Goal: Find contact information: Find contact information

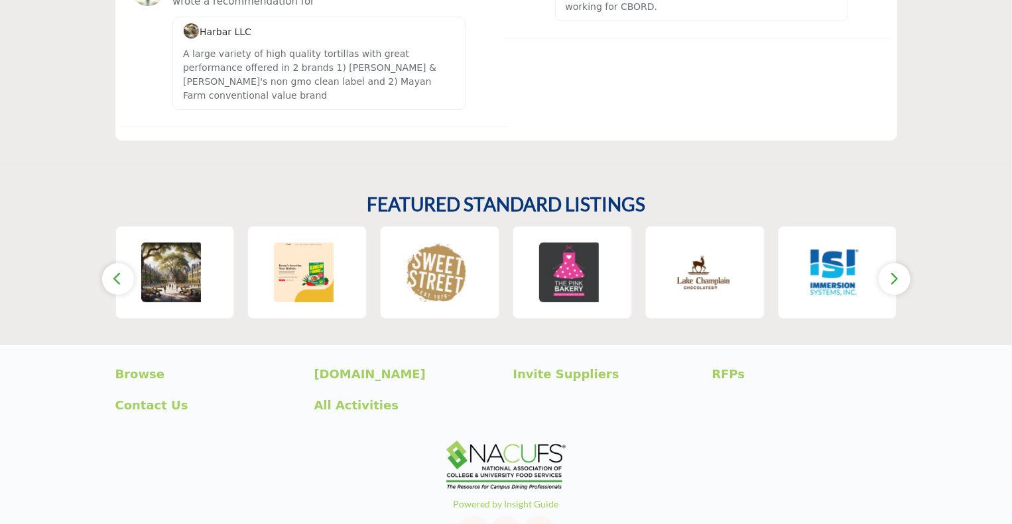
scroll to position [2045, 0]
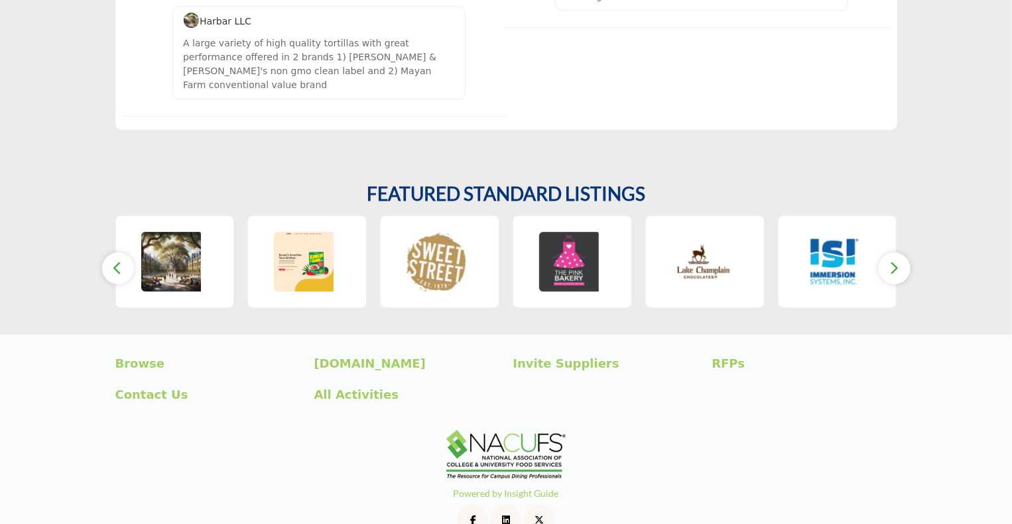
click at [900, 253] on button "button" at bounding box center [894, 269] width 32 height 32
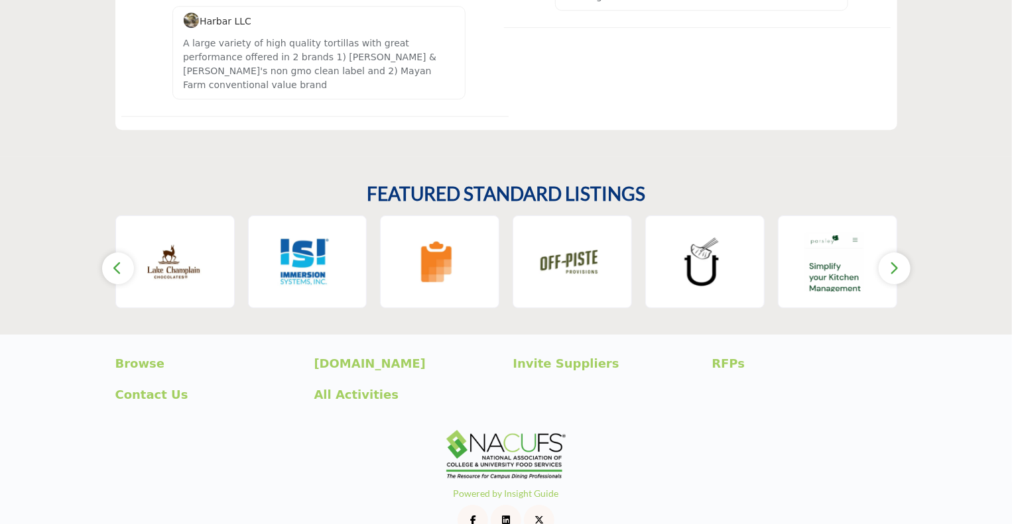
click at [900, 253] on button "button" at bounding box center [894, 269] width 32 height 32
click at [726, 355] on p "RFPs" at bounding box center [804, 364] width 185 height 18
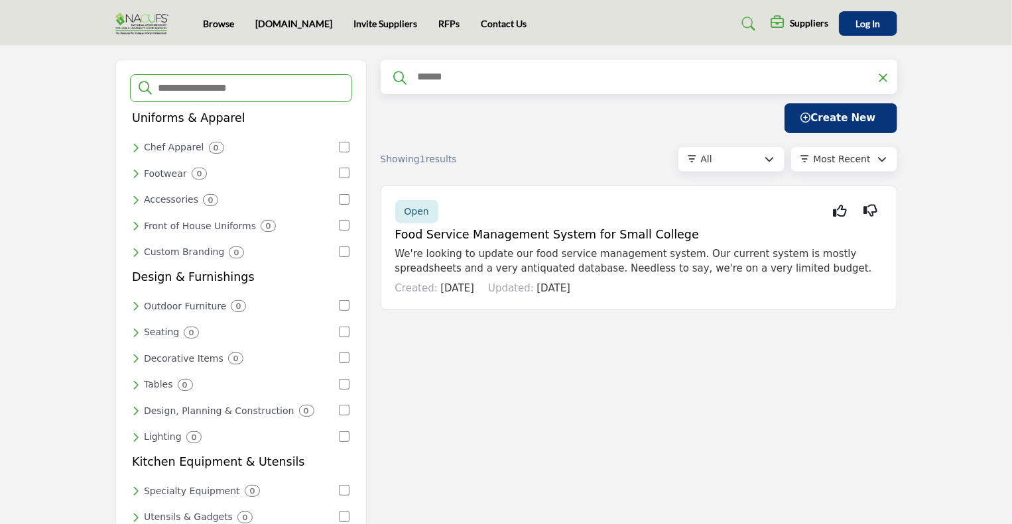
click at [798, 24] on h5 "Suppliers" at bounding box center [809, 23] width 38 height 12
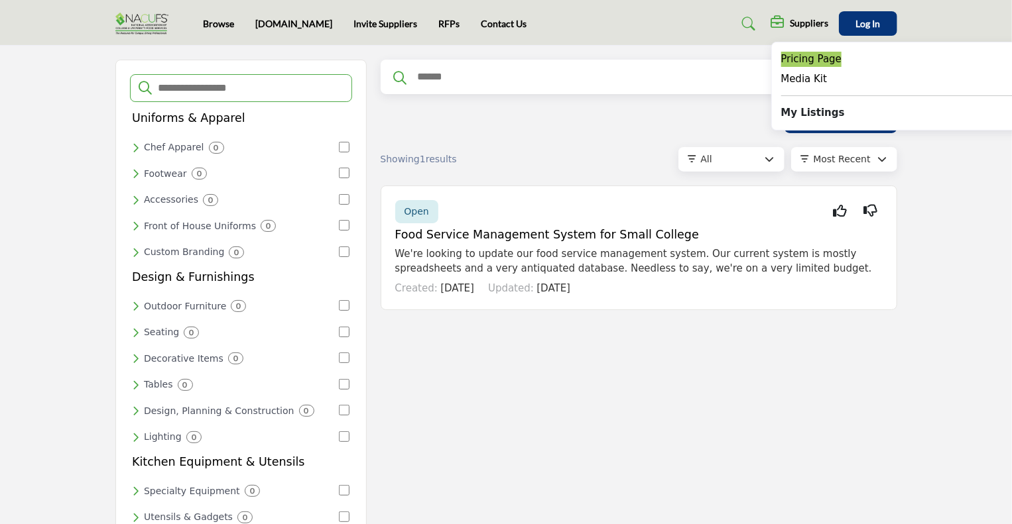
click at [802, 64] on span "Pricing Page" at bounding box center [811, 59] width 61 height 12
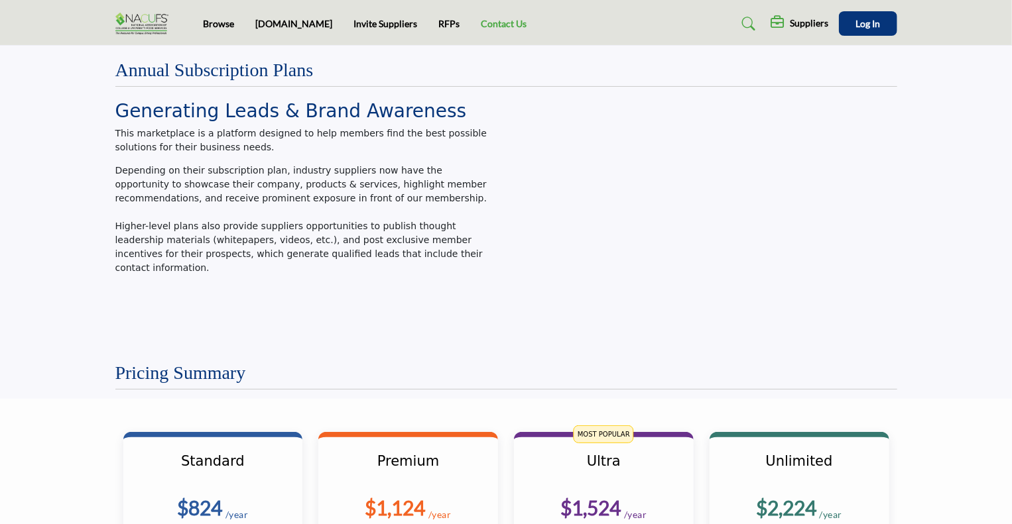
click at [481, 22] on link "Contact Us" at bounding box center [504, 23] width 46 height 11
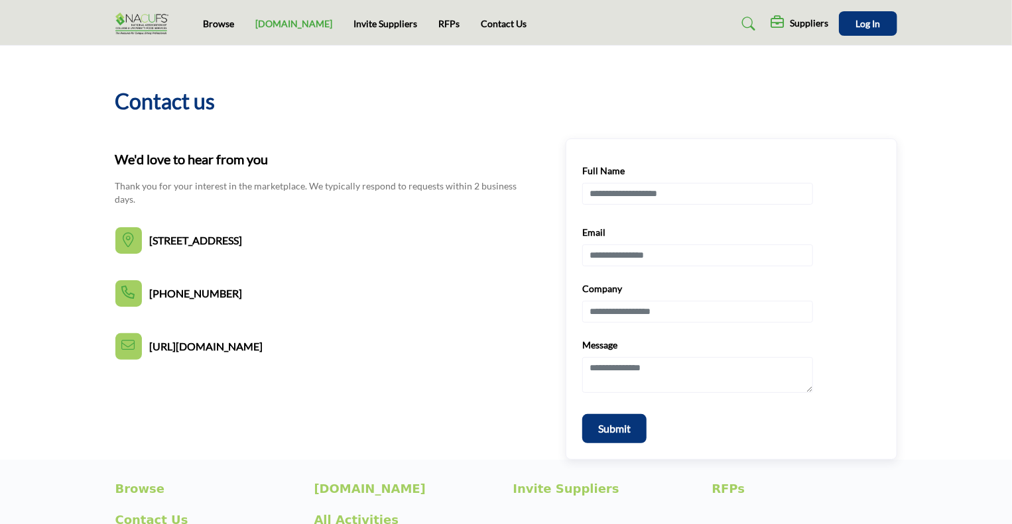
click at [277, 25] on link "[DOMAIN_NAME]" at bounding box center [293, 23] width 77 height 11
click at [135, 18] on img at bounding box center [145, 24] width 60 height 22
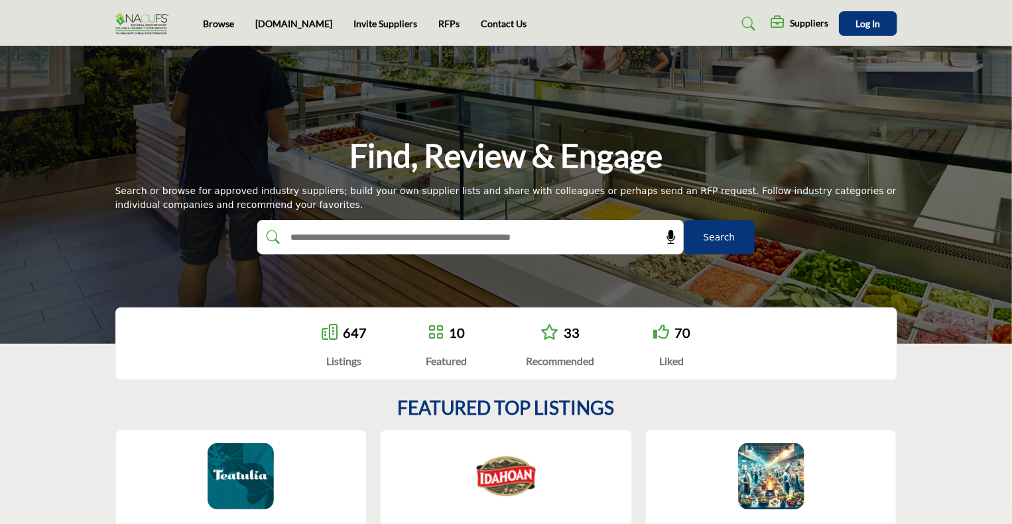
click at [137, 19] on img at bounding box center [145, 24] width 60 height 22
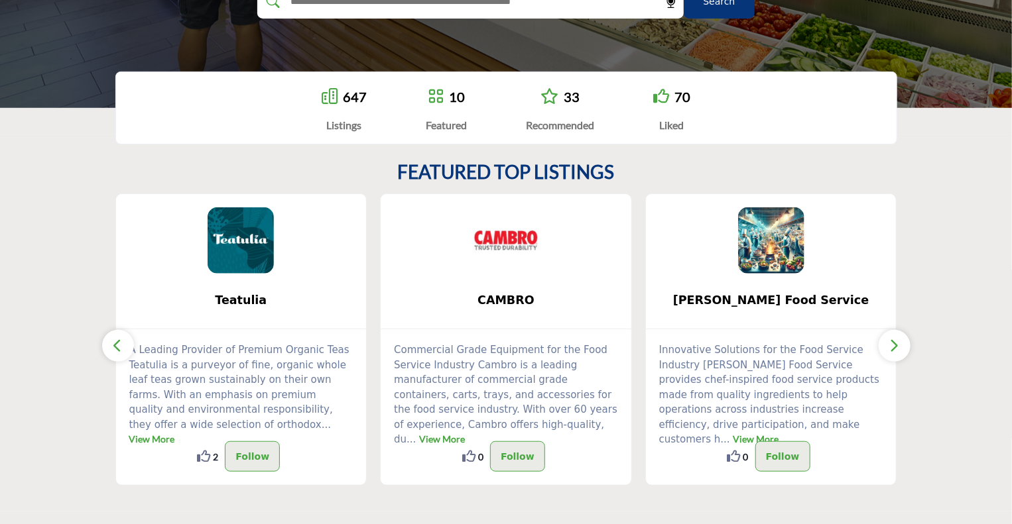
scroll to position [280, 0]
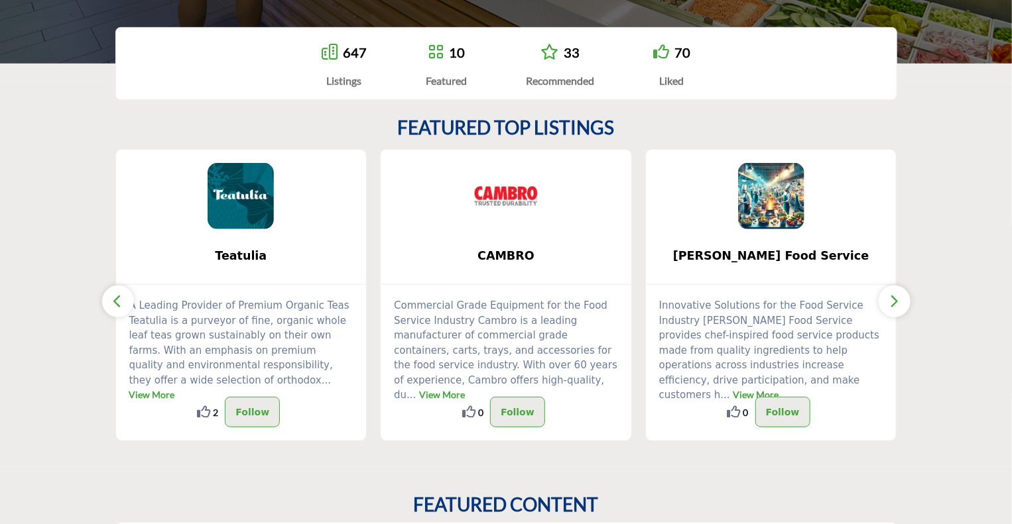
click at [511, 188] on img at bounding box center [506, 196] width 66 height 66
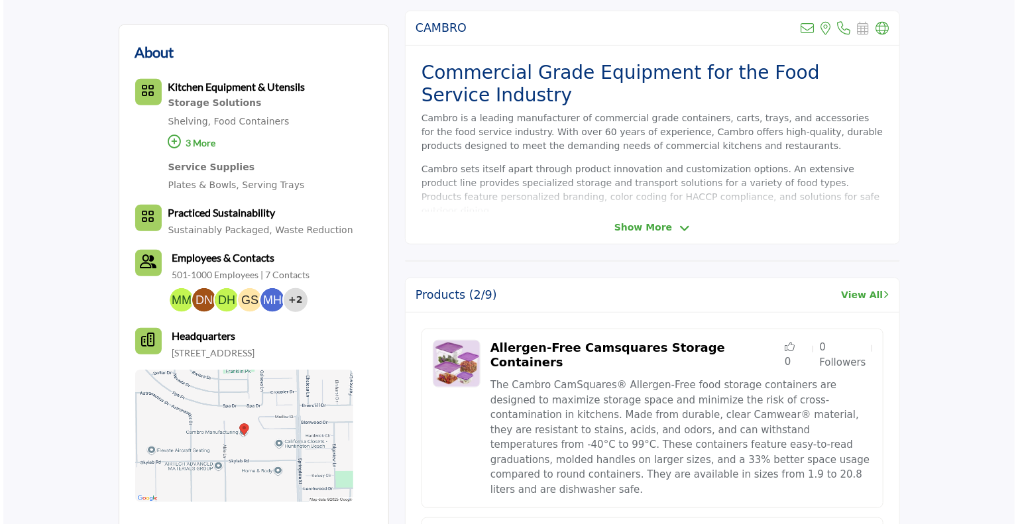
scroll to position [353, 0]
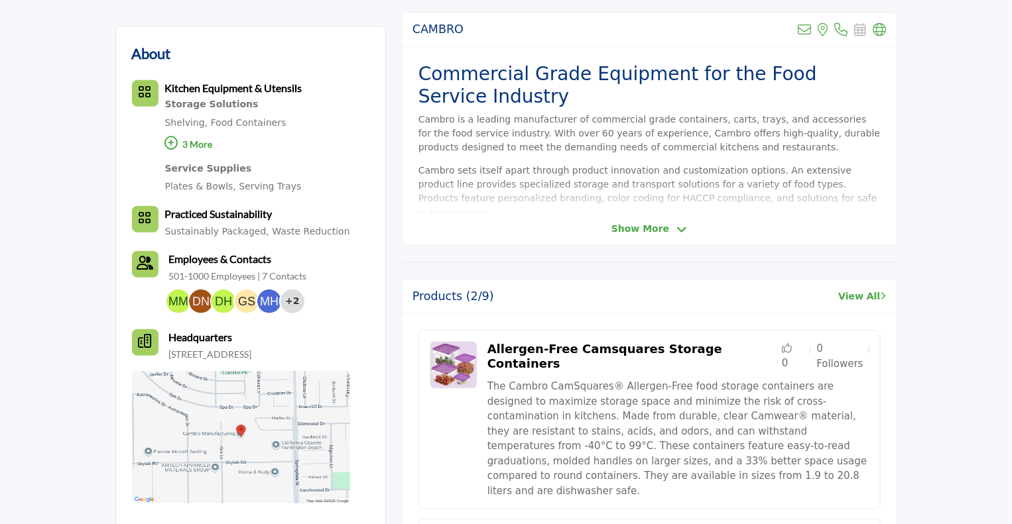
click at [292, 304] on div "+2" at bounding box center [292, 302] width 24 height 24
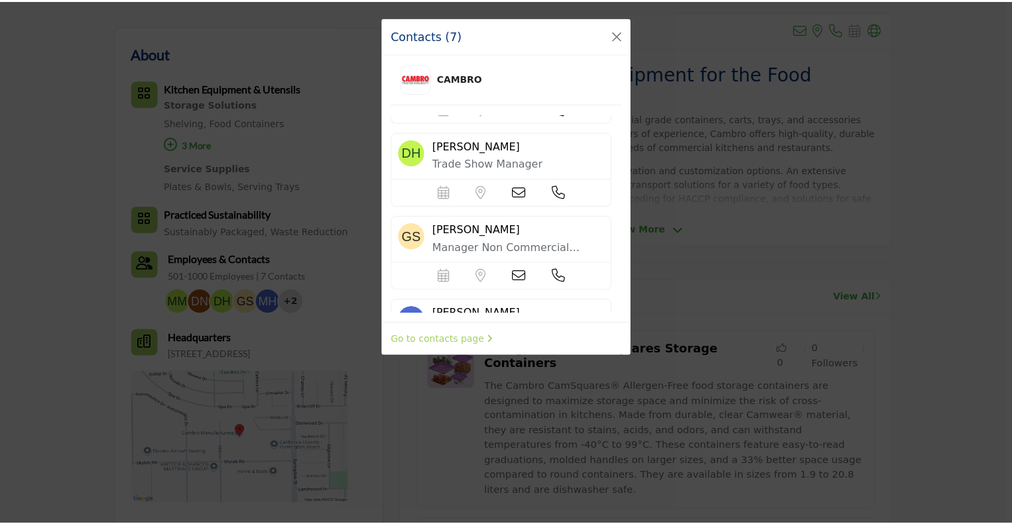
scroll to position [143, 0]
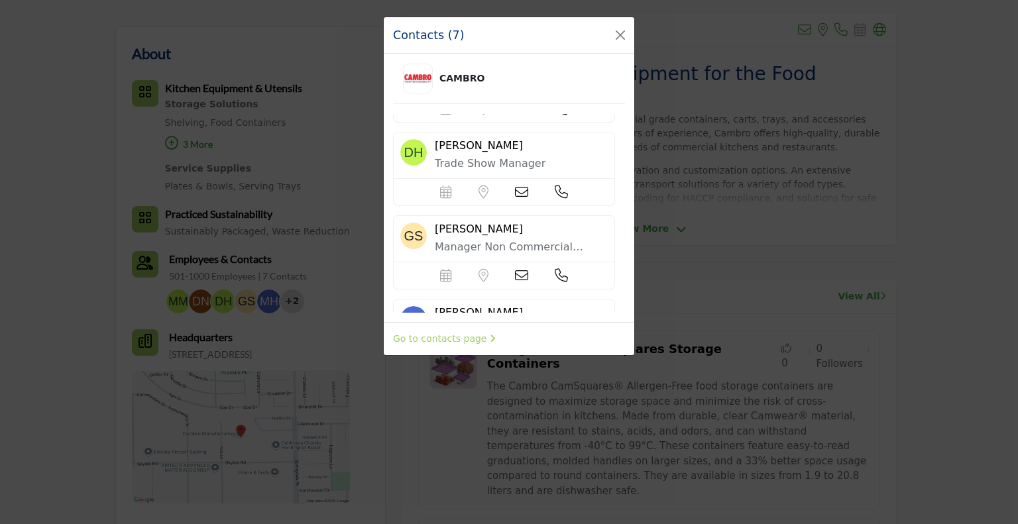
click at [68, 258] on div "Contacts (7) CAMBRO Megan Marco Scheduler url is currently unavailable for this…" at bounding box center [509, 262] width 1018 height 524
click at [623, 36] on button "Close" at bounding box center [620, 35] width 19 height 19
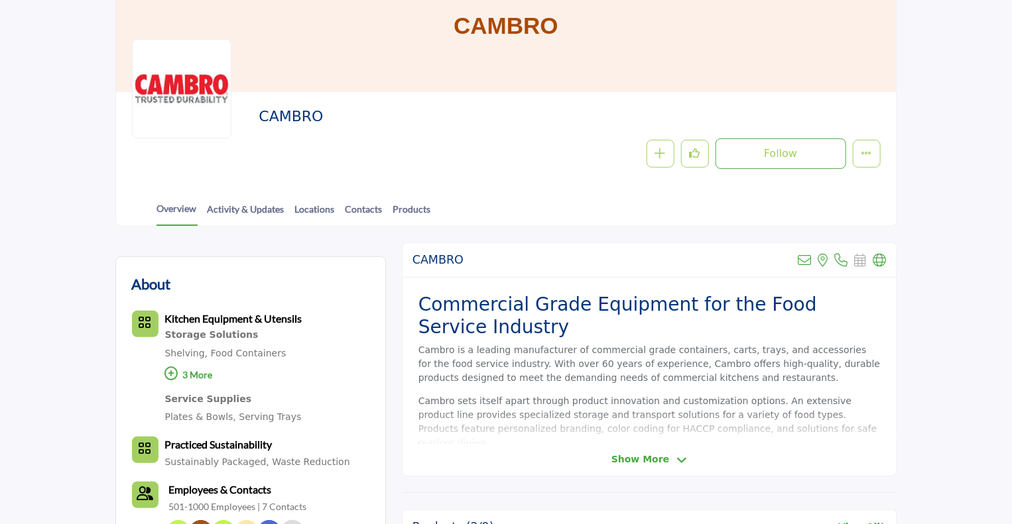
scroll to position [0, 0]
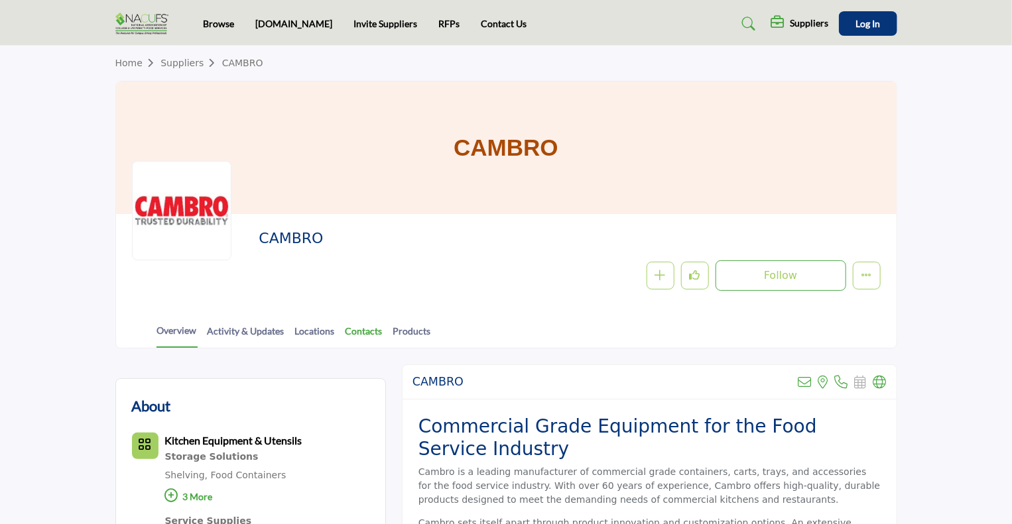
click at [358, 333] on link "Contacts" at bounding box center [364, 335] width 38 height 23
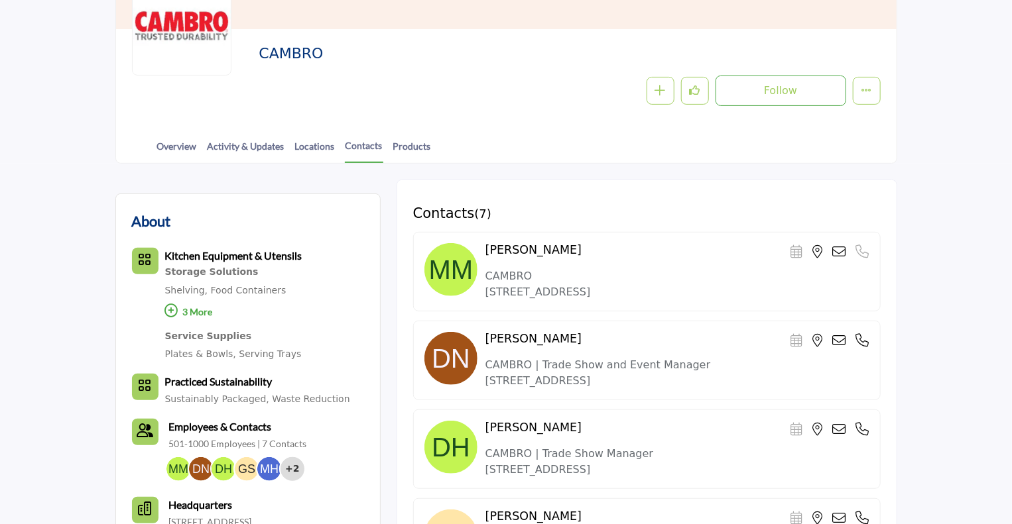
scroll to position [183, 0]
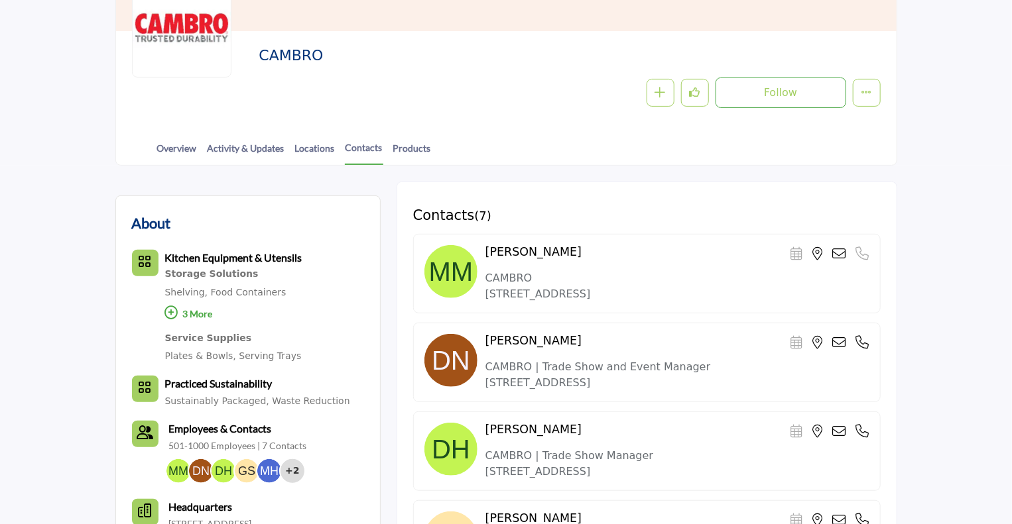
click at [190, 312] on p "3 More" at bounding box center [233, 316] width 137 height 29
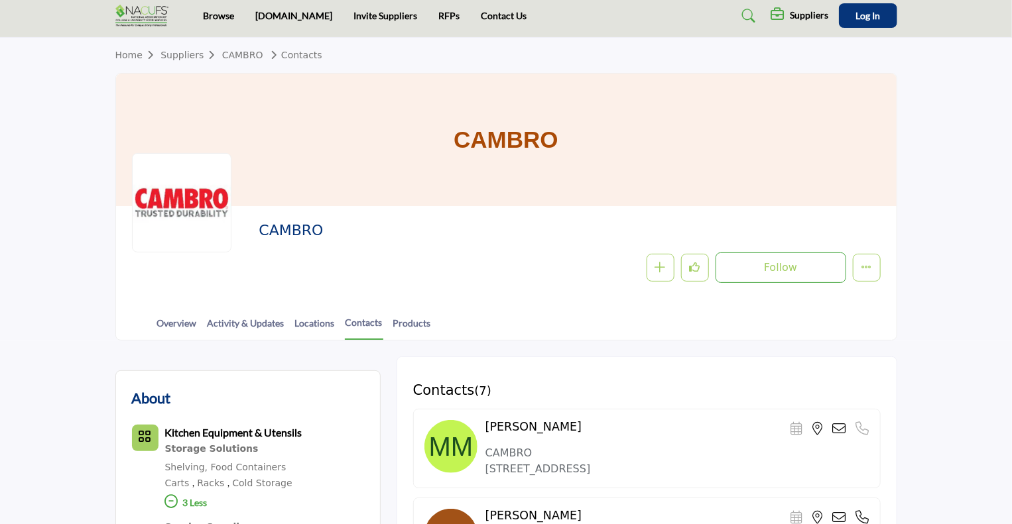
scroll to position [8, 0]
click at [401, 331] on link "Products" at bounding box center [411, 327] width 39 height 23
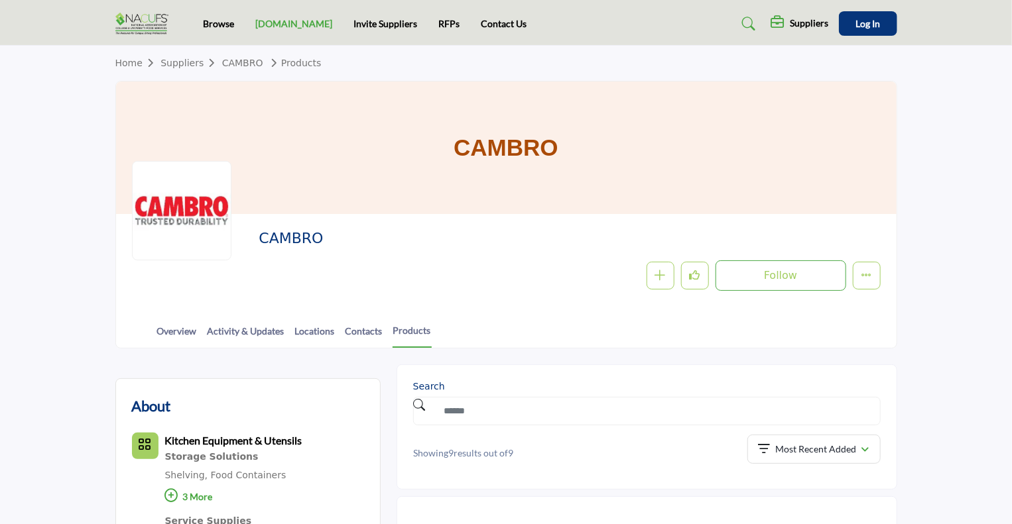
click at [276, 29] on link "[DOMAIN_NAME]" at bounding box center [293, 23] width 77 height 11
